Goal: Information Seeking & Learning: Learn about a topic

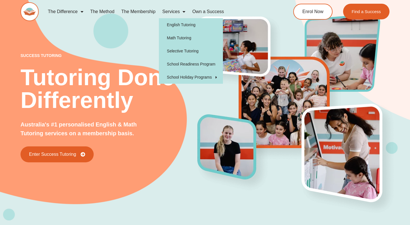
click at [81, 13] on span "Menu" at bounding box center [81, 12] width 6 height 10
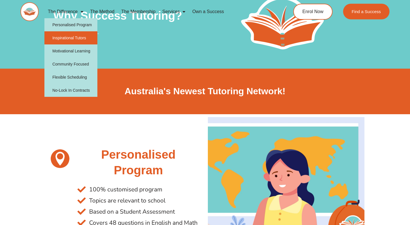
click at [71, 41] on link "Inspirational Tutors" at bounding box center [70, 37] width 53 height 13
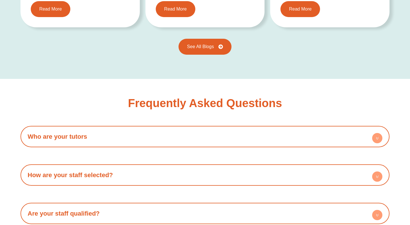
scroll to position [1005, 0]
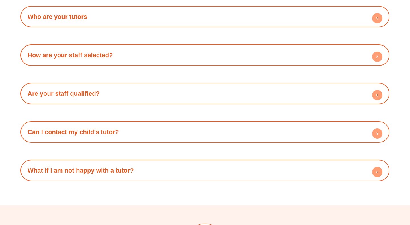
click at [189, 87] on h4 "Are your staff qualified?" at bounding box center [204, 94] width 363 height 16
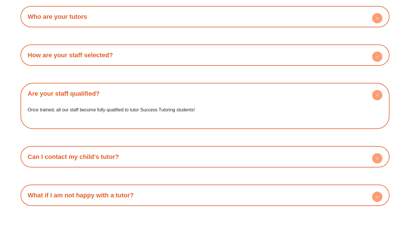
click at [189, 87] on h4 "Are your staff qualified?" at bounding box center [204, 94] width 363 height 16
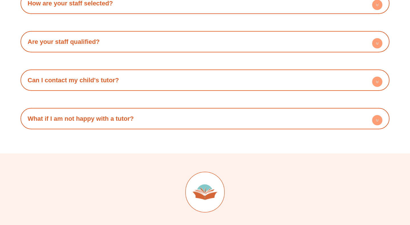
scroll to position [1073, 0]
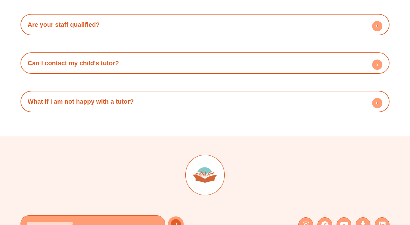
click at [186, 102] on div "What if I am not happy with a tutor? You can express your concerns to the tutor…" at bounding box center [205, 101] width 369 height 21
click at [193, 94] on h4 "What if I am not happy with a tutor?" at bounding box center [204, 102] width 363 height 16
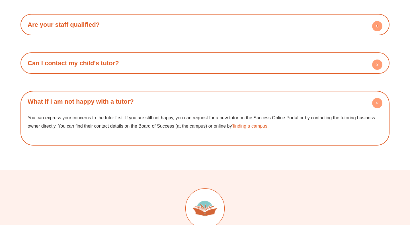
click at [193, 99] on h4 "What if I am not happy with a tutor?" at bounding box center [204, 102] width 363 height 16
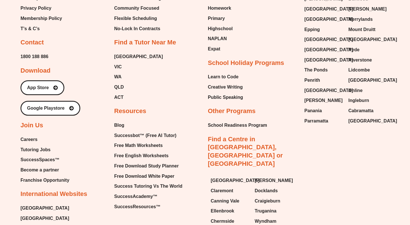
scroll to position [1388, 0]
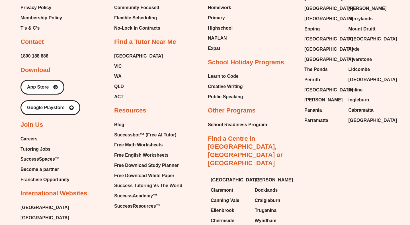
click at [33, 135] on span "Careers" at bounding box center [29, 139] width 17 height 9
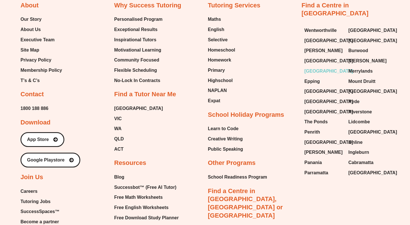
scroll to position [1336, 0]
click at [316, 67] on span "[GEOGRAPHIC_DATA]" at bounding box center [328, 71] width 49 height 9
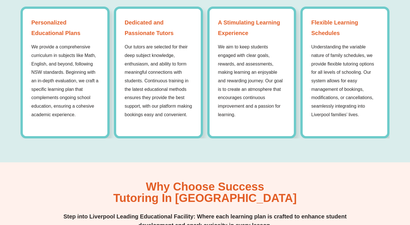
scroll to position [736, 0]
